Goal: Information Seeking & Learning: Learn about a topic

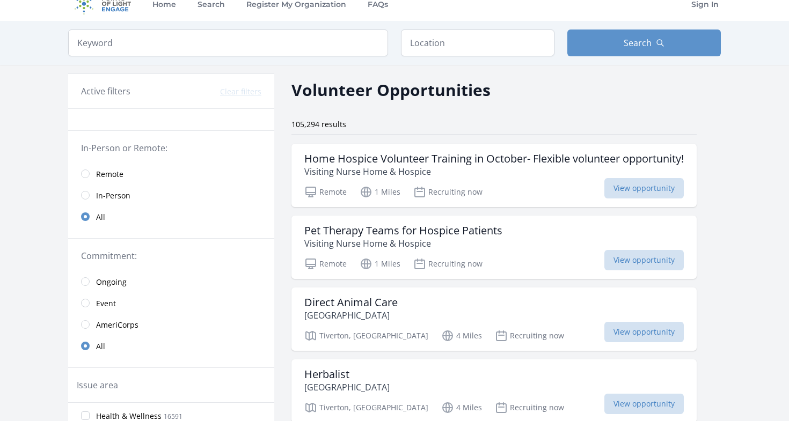
scroll to position [12, 0]
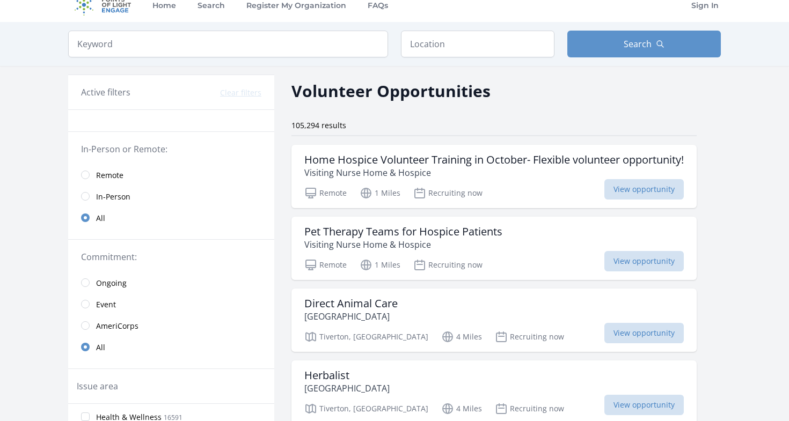
click at [119, 176] on span "Remote" at bounding box center [109, 175] width 27 height 11
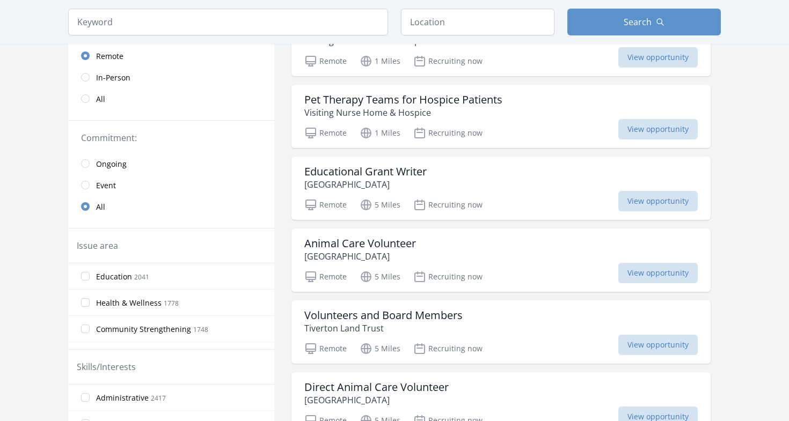
scroll to position [147, 0]
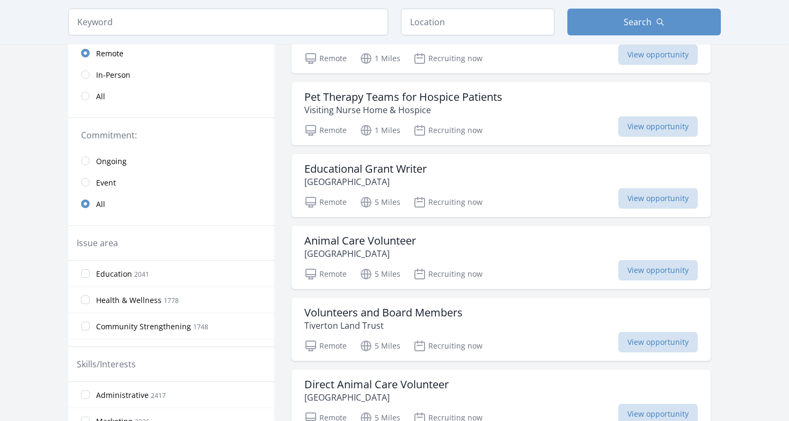
click at [100, 179] on span "Event" at bounding box center [106, 183] width 20 height 11
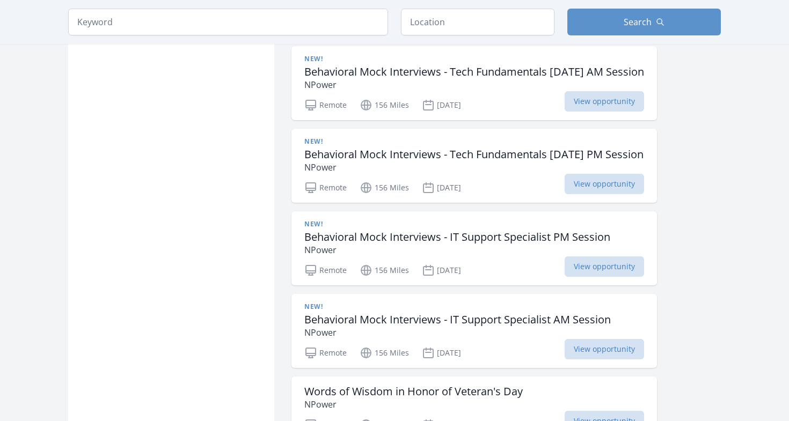
scroll to position [886, 0]
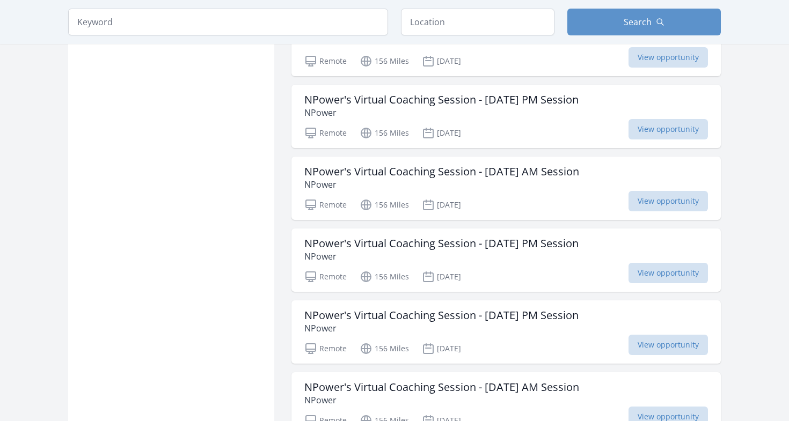
scroll to position [1451, 0]
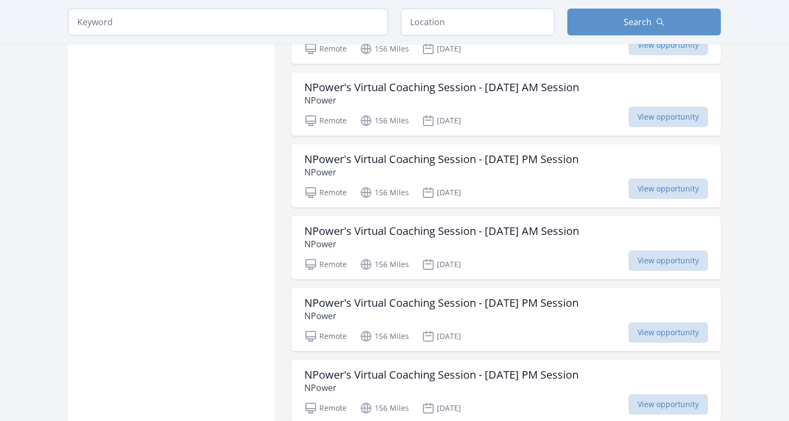
scroll to position [147, 0]
